Goal: Find contact information: Find contact information

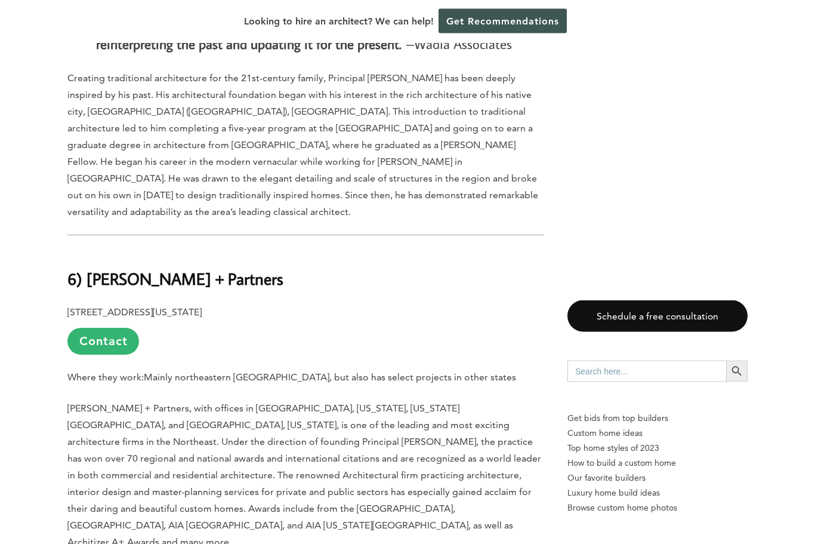
scroll to position [3581, 0]
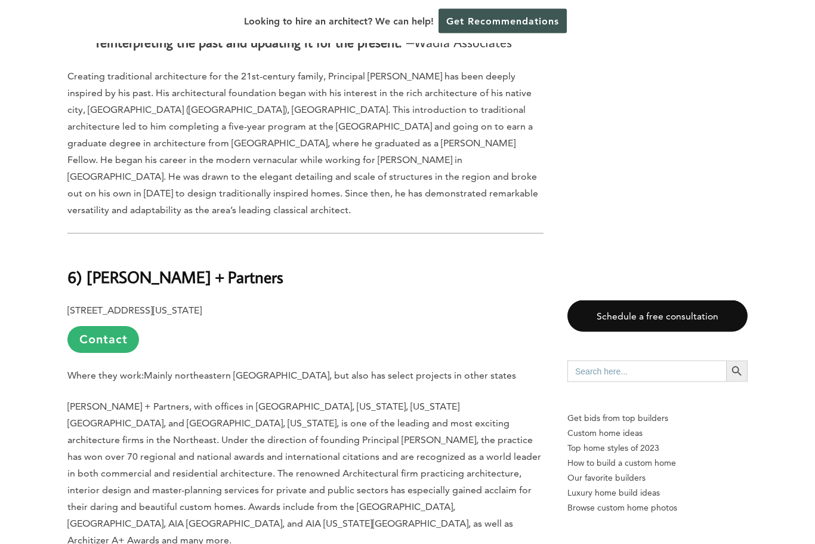
click at [112, 267] on b "6) [PERSON_NAME] + Partners" at bounding box center [175, 277] width 216 height 21
click at [91, 326] on link "Contact" at bounding box center [103, 339] width 72 height 27
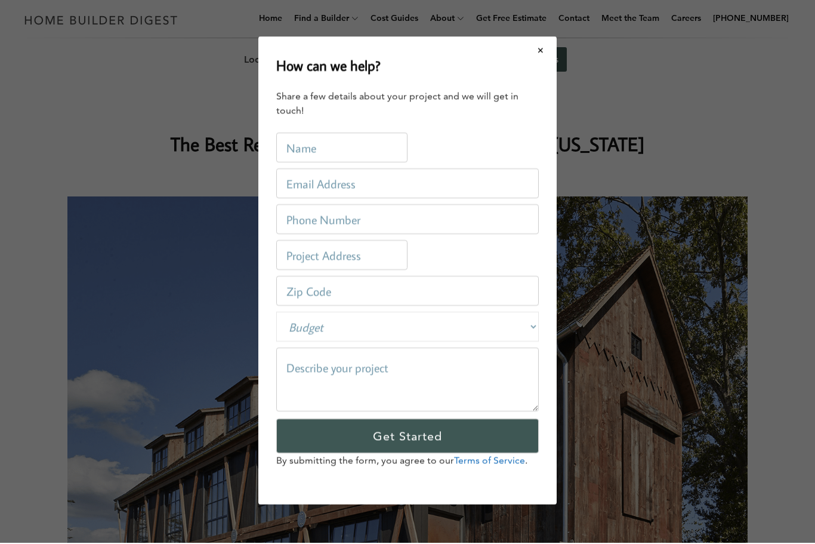
scroll to position [0, 0]
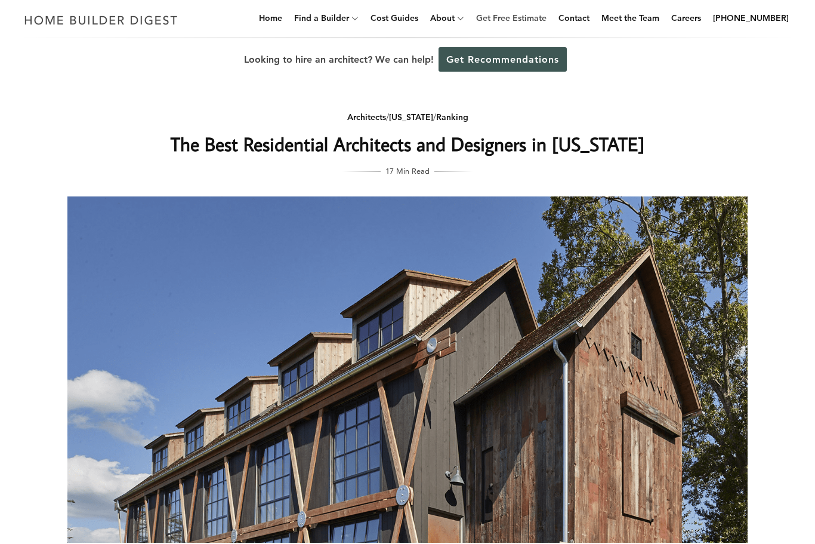
click at [538, 36] on link "Get Free Estimate" at bounding box center [511, 19] width 80 height 38
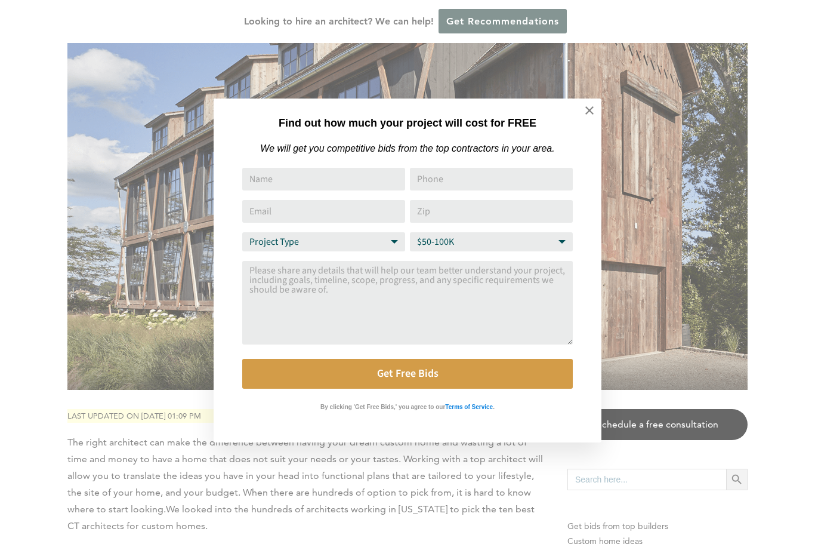
scroll to position [278, 0]
click at [593, 107] on icon at bounding box center [589, 110] width 8 height 8
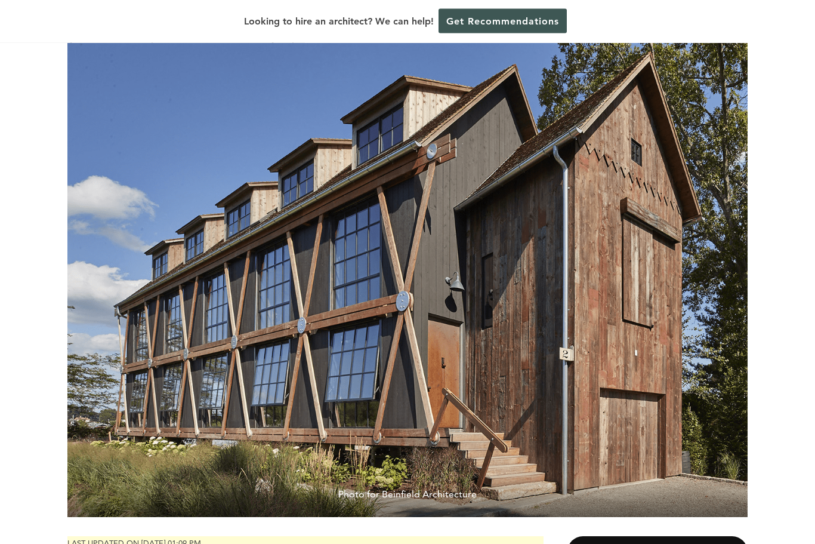
scroll to position [144, 0]
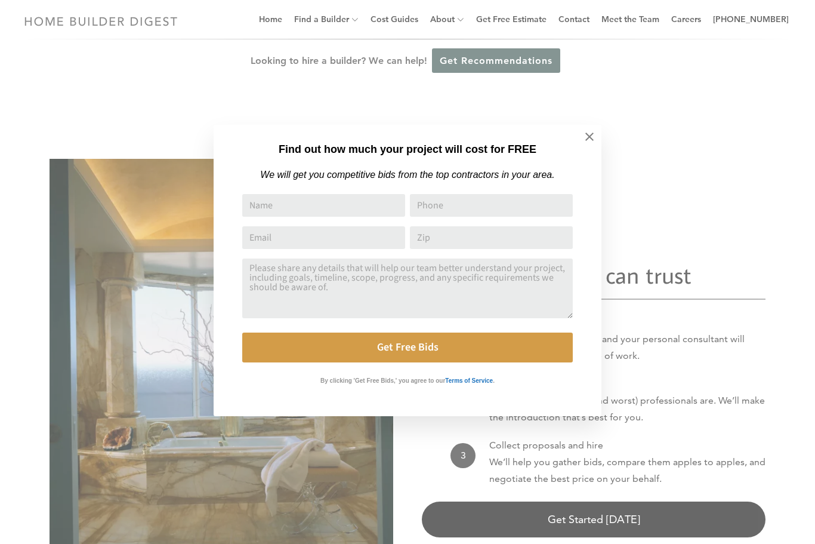
click at [20, 369] on div "Find out how much your project will cost for FREE We will get you competitive b…" at bounding box center [407, 272] width 815 height 544
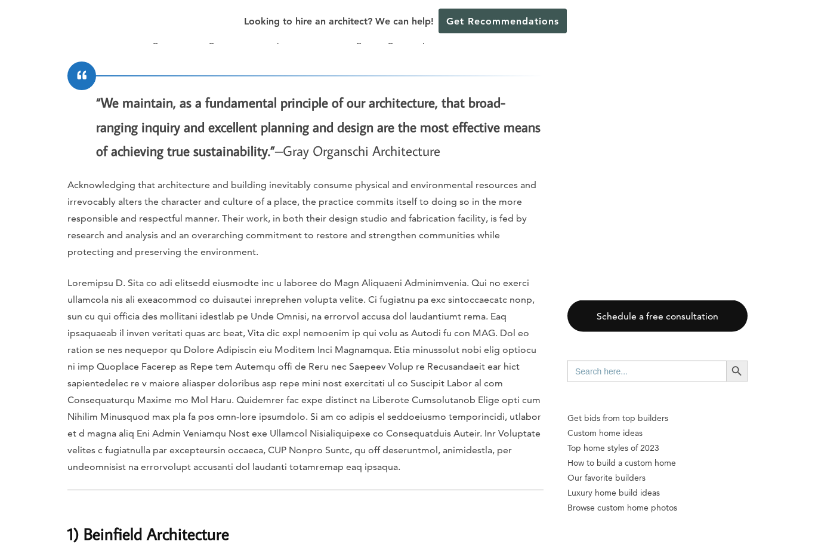
scroll to position [6166, 0]
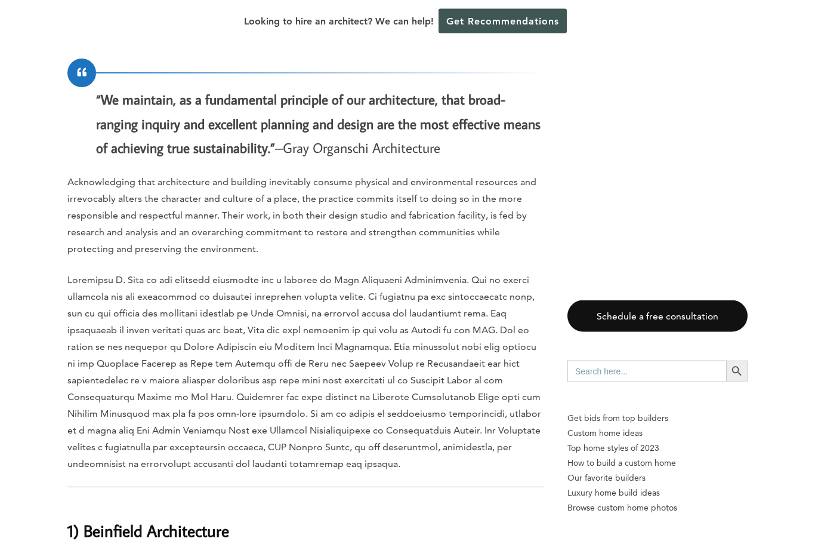
click at [106, 520] on b "1) Beinfield Architecture" at bounding box center [148, 530] width 162 height 21
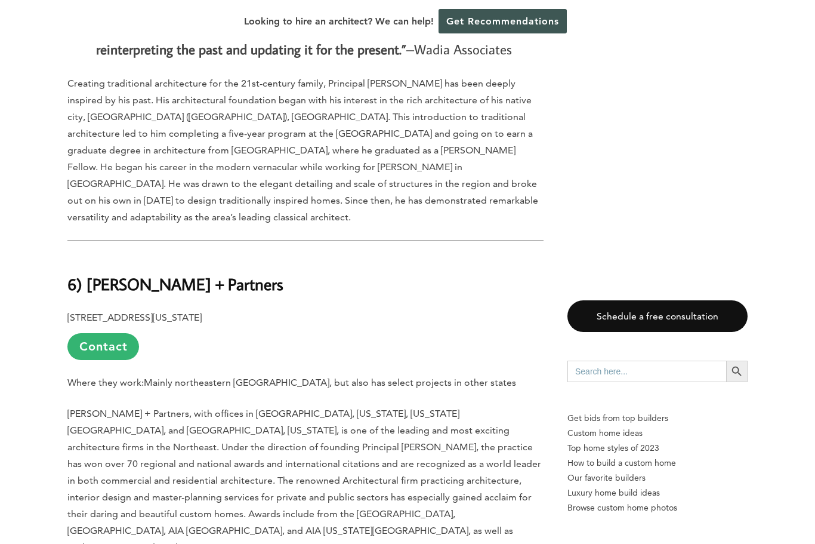
scroll to position [3574, 0]
click at [221, 274] on b "6) [PERSON_NAME] + Partners" at bounding box center [175, 284] width 216 height 21
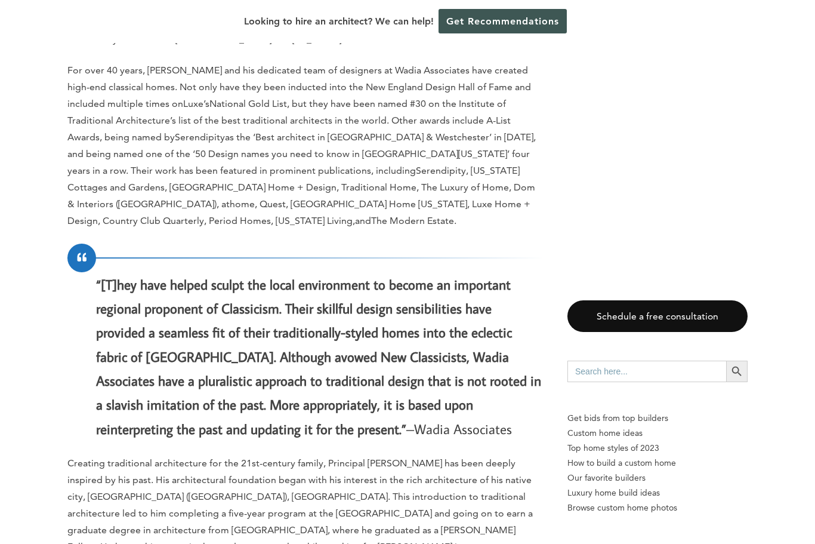
scroll to position [3194, 0]
